Goal: Information Seeking & Learning: Find specific fact

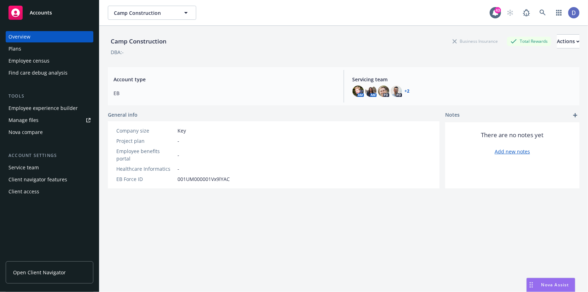
click at [71, 60] on div "Employee census" at bounding box center [49, 60] width 82 height 11
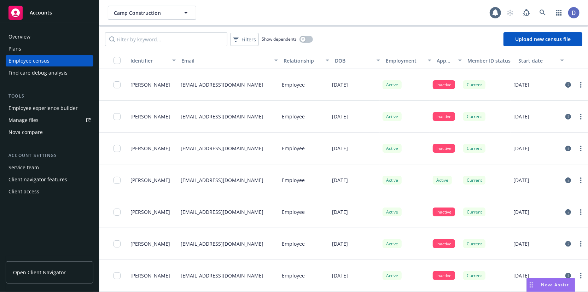
click at [314, 38] on div "Filters Show dependents Upload new census file" at bounding box center [343, 39] width 489 height 25
click at [308, 40] on button "button" at bounding box center [306, 39] width 13 height 7
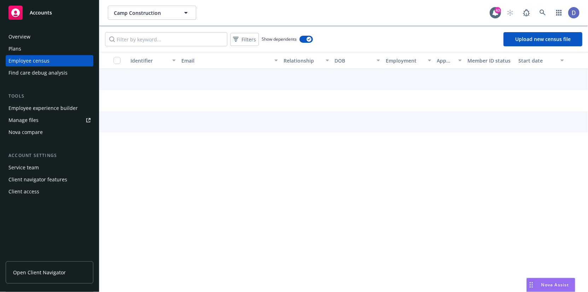
click at [154, 49] on div "Filters Show dependents Upload new census file" at bounding box center [343, 39] width 489 height 25
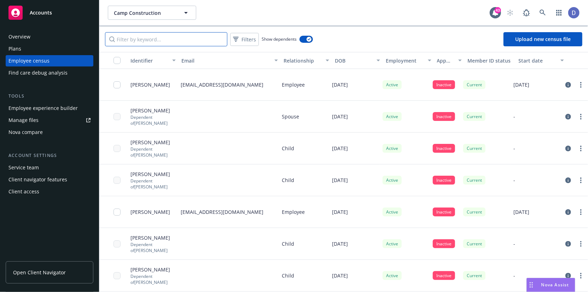
click at [158, 45] on input "Filter by keyword..." at bounding box center [166, 39] width 122 height 14
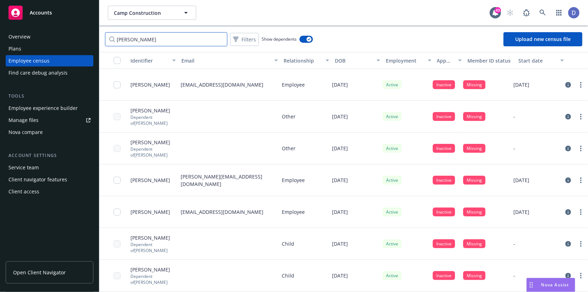
type input "[PERSON_NAME]"
click at [221, 40] on input "[PERSON_NAME]" at bounding box center [166, 39] width 122 height 14
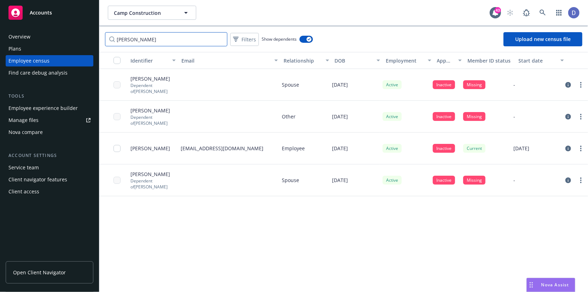
type input "[PERSON_NAME]"
click at [547, 13] on link at bounding box center [543, 13] width 14 height 14
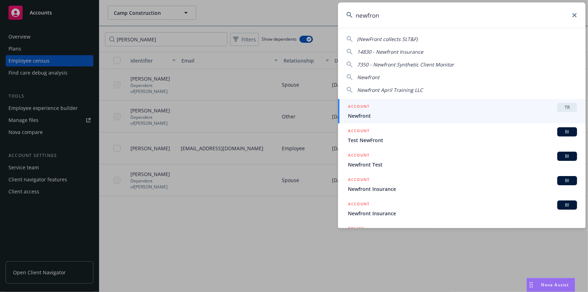
type input "newfron"
click at [456, 111] on div "ACCOUNT TR" at bounding box center [462, 107] width 229 height 9
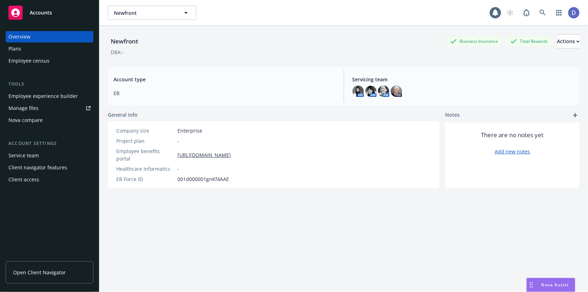
click at [44, 63] on div "Employee census" at bounding box center [28, 60] width 41 height 11
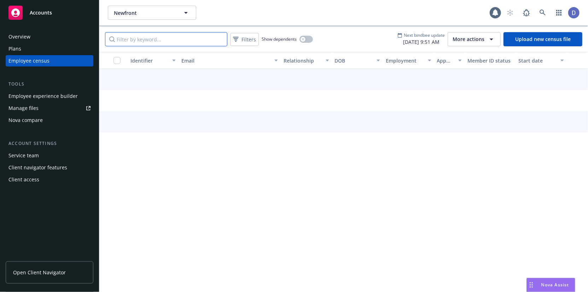
click at [152, 37] on input "Filter by keyword..." at bounding box center [166, 39] width 122 height 14
type input "[PERSON_NAME]"
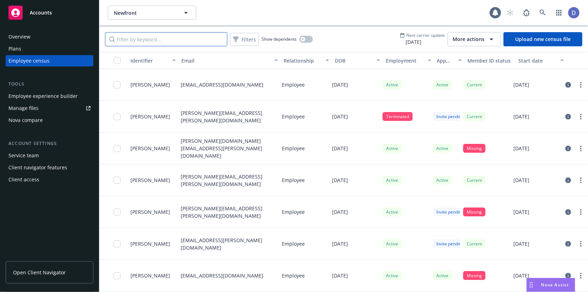
click at [181, 45] on input "Filter by keyword..." at bounding box center [166, 39] width 122 height 14
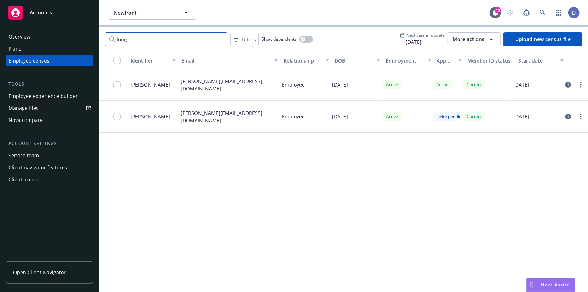
type input "long"
click at [308, 36] on button "button" at bounding box center [306, 39] width 13 height 7
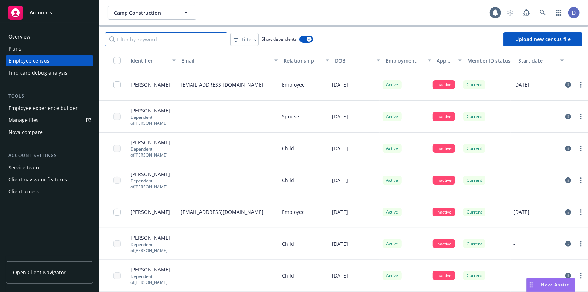
click at [162, 36] on input "Filter by keyword..." at bounding box center [166, 39] width 122 height 14
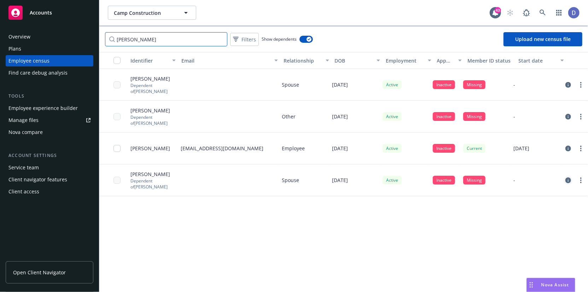
type input "[PERSON_NAME]"
click at [564, 180] on link "circleInformation" at bounding box center [568, 180] width 8 height 8
click at [569, 116] on icon "circleInformation" at bounding box center [569, 117] width 6 height 6
click at [566, 146] on icon "circleInformation" at bounding box center [569, 149] width 6 height 6
